Goal: Check status: Check status

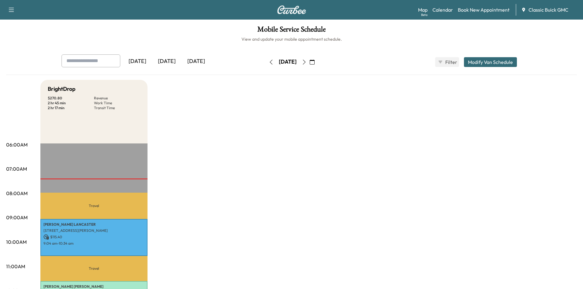
scroll to position [122, 0]
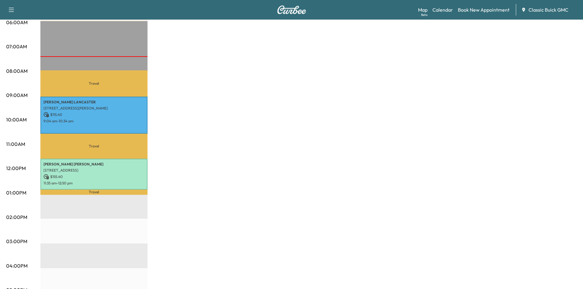
click at [261, 189] on div "BrightDrop $ 270.80 Revenue 2 hr 45 min Work Time 2 hr 17 min Transit Time Trav…" at bounding box center [308, 186] width 537 height 459
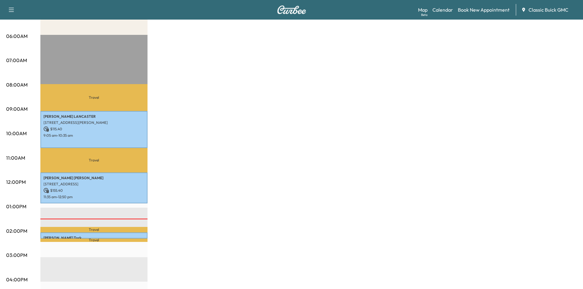
scroll to position [122, 0]
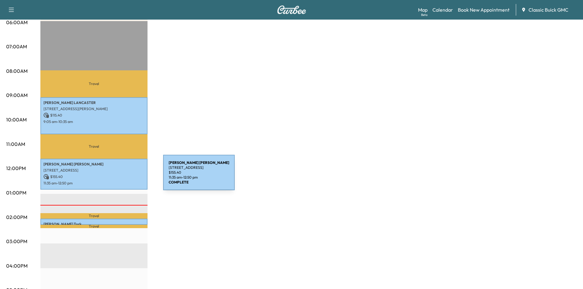
click at [117, 176] on p "$ 155.40" at bounding box center [93, 177] width 101 height 6
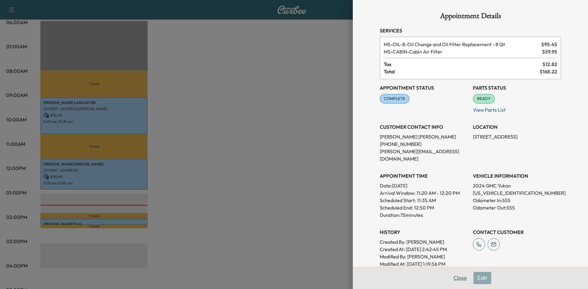
click at [458, 282] on button "Close" at bounding box center [459, 278] width 21 height 12
